Goal: Navigation & Orientation: Understand site structure

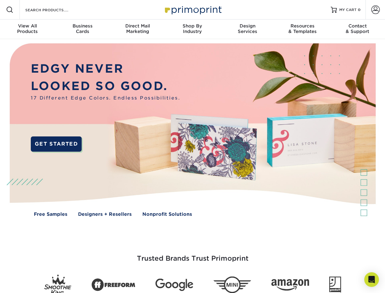
click at [193, 146] on img at bounding box center [192, 134] width 381 height 191
click at [10, 10] on span at bounding box center [9, 9] width 7 height 7
click at [376, 10] on span at bounding box center [376, 9] width 9 height 9
click at [27, 29] on div "View All Products" at bounding box center [27, 28] width 55 height 11
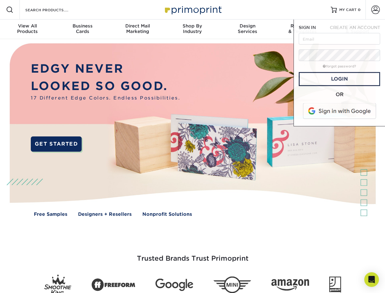
click at [82, 29] on div "Business Cards" at bounding box center [82, 28] width 55 height 11
click at [138, 29] on div "Direct Mail Marketing" at bounding box center [137, 28] width 55 height 11
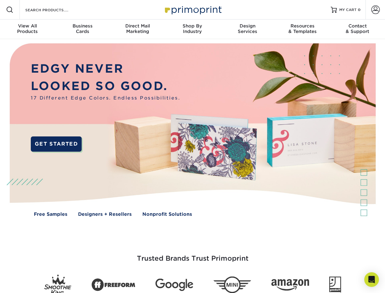
click at [193, 29] on div "Shop By Industry" at bounding box center [192, 28] width 55 height 11
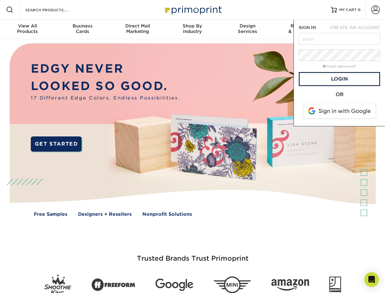
click at [248, 29] on div "Design Services" at bounding box center [247, 28] width 55 height 11
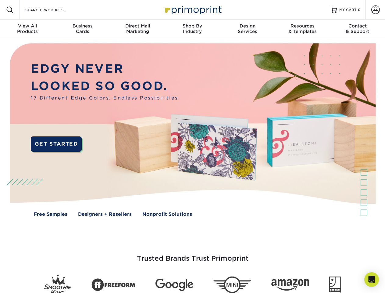
click at [303, 29] on span "SIGN IN" at bounding box center [307, 27] width 17 height 5
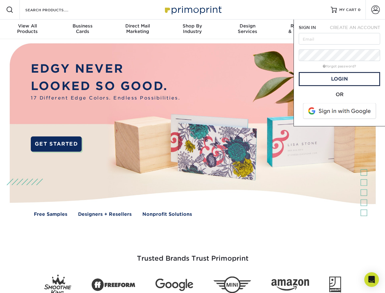
click at [358, 29] on div "Contact & Support" at bounding box center [358, 28] width 55 height 11
